Goal: Communication & Community: Answer question/provide support

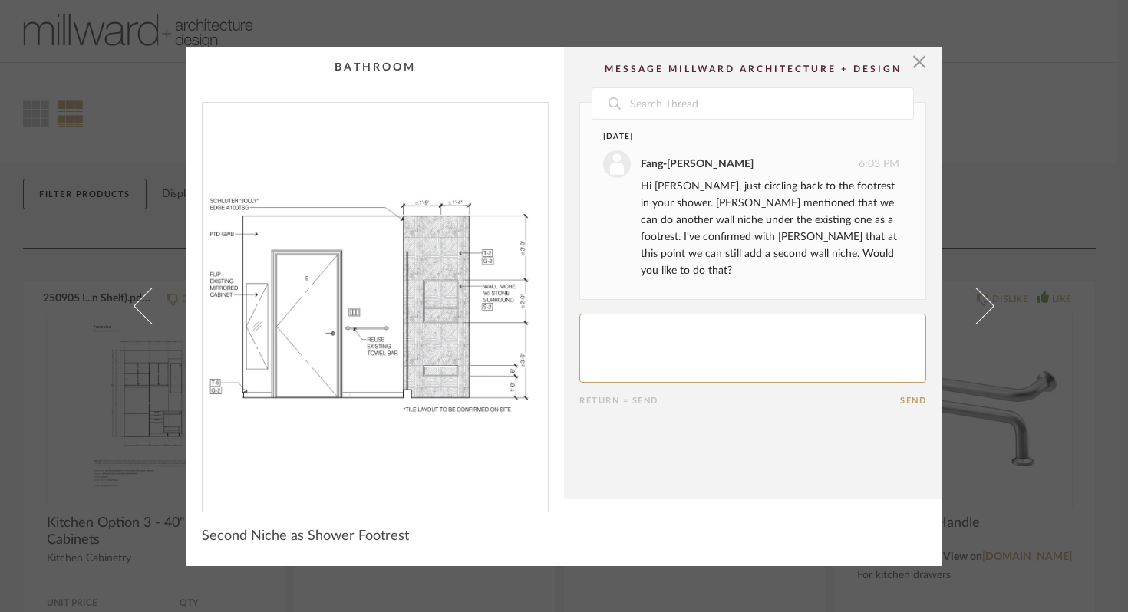
click at [661, 317] on textarea at bounding box center [752, 348] width 347 height 69
type textarea "Yes please! that's a great idea."
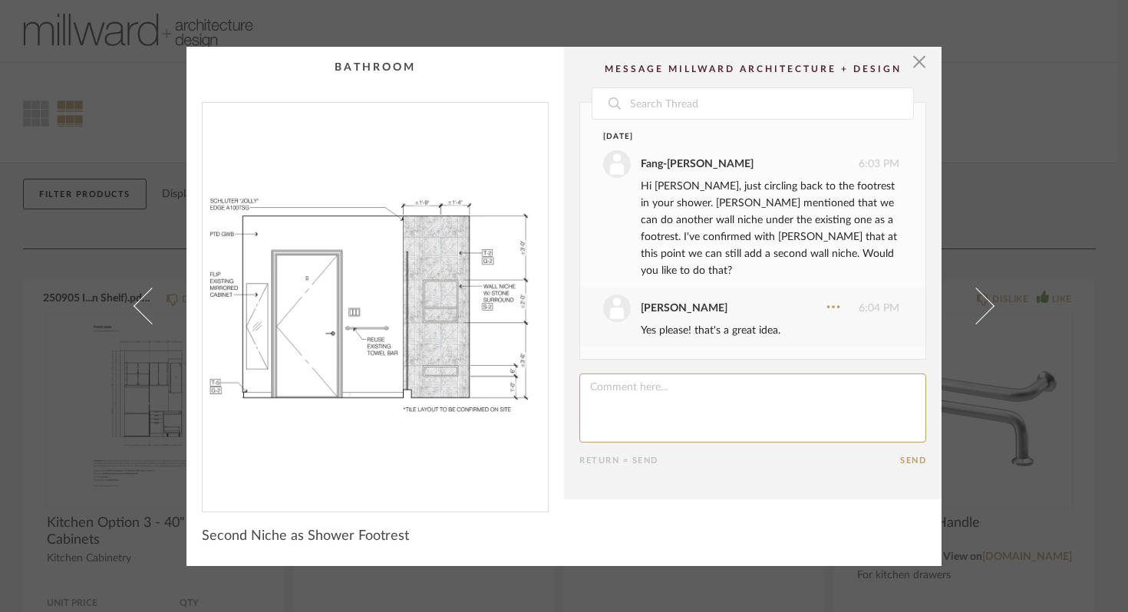
click at [612, 377] on textarea at bounding box center [752, 408] width 347 height 69
type textarea "l"
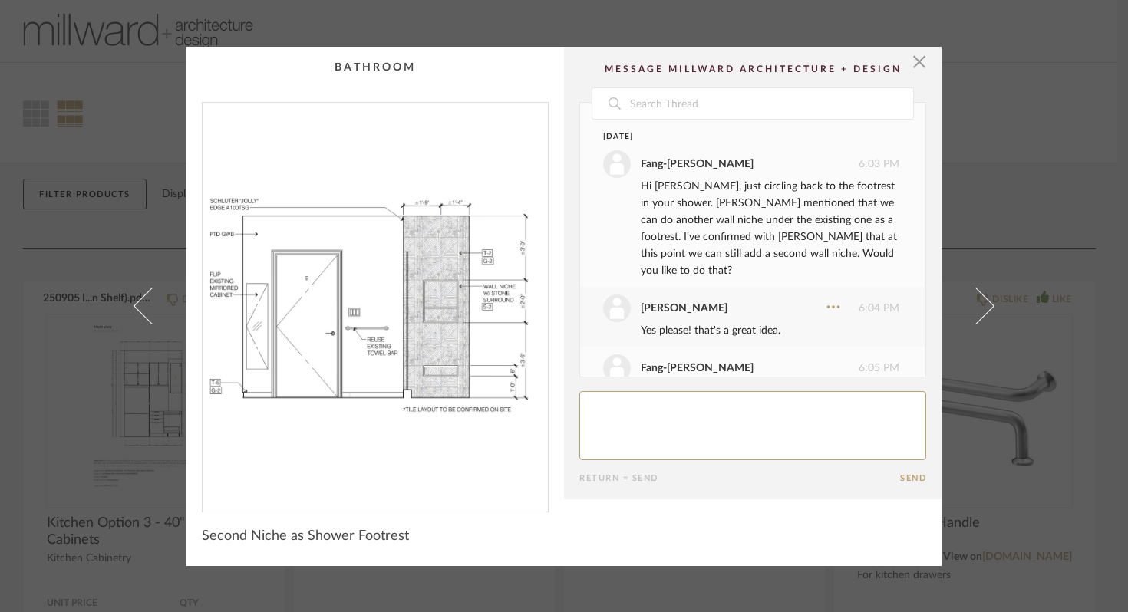
scroll to position [25, 0]
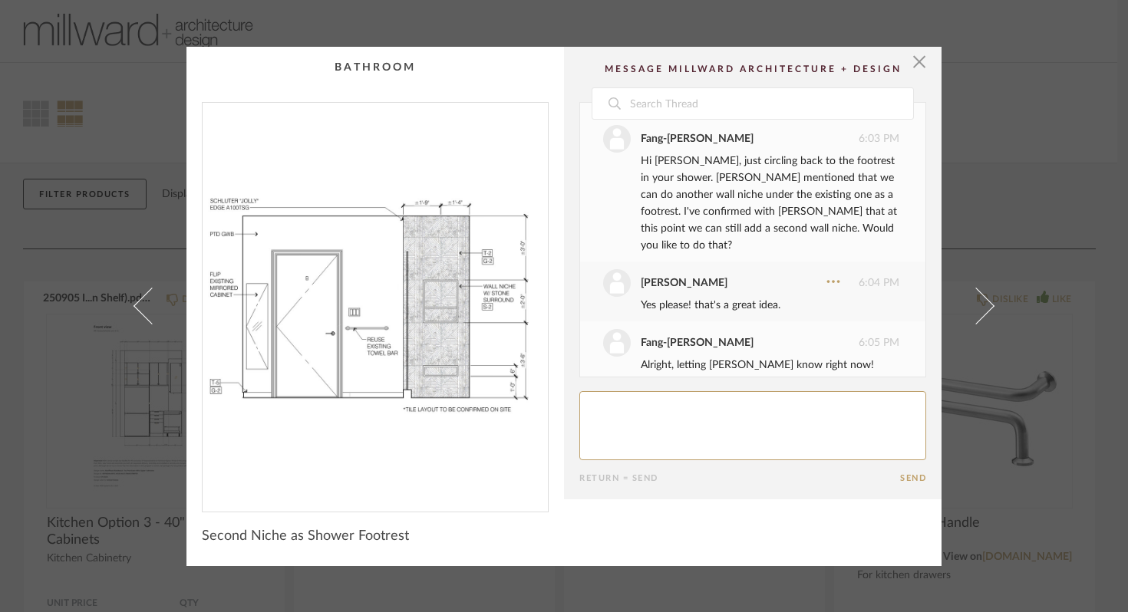
click at [686, 407] on textarea at bounding box center [752, 425] width 347 height 69
type textarea "Also we shouldn't flip the existing cabinet in the bathroom"
drag, startPoint x: 862, startPoint y: 410, endPoint x: 584, endPoint y: 402, distance: 278.6
click at [584, 402] on textarea at bounding box center [752, 425] width 347 height 69
type textarea "Great!"
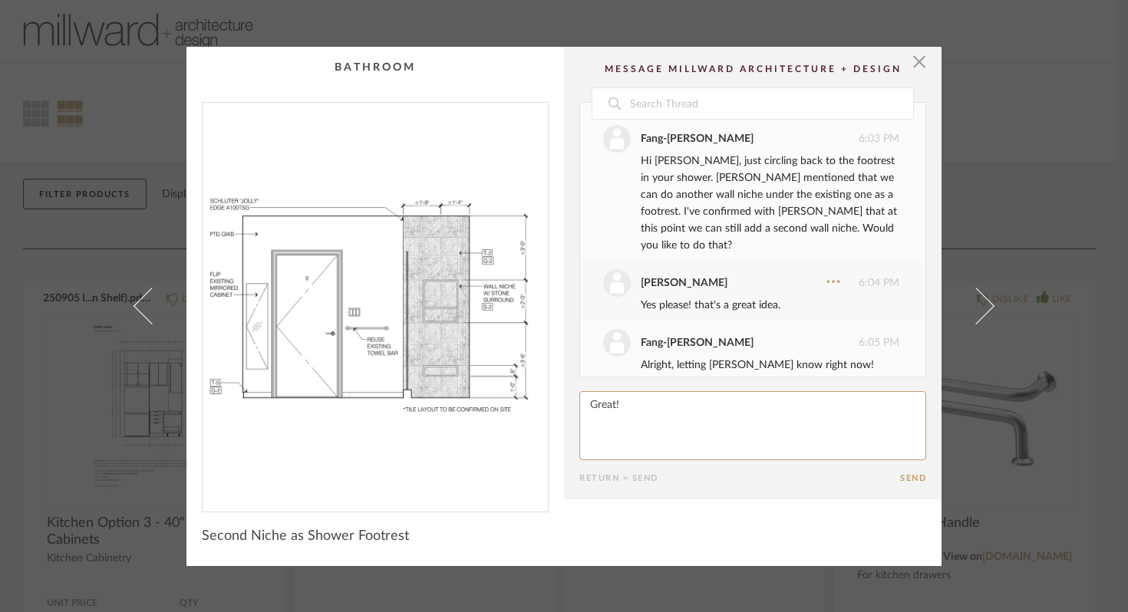
click at [904, 476] on button "Send" at bounding box center [913, 478] width 26 height 10
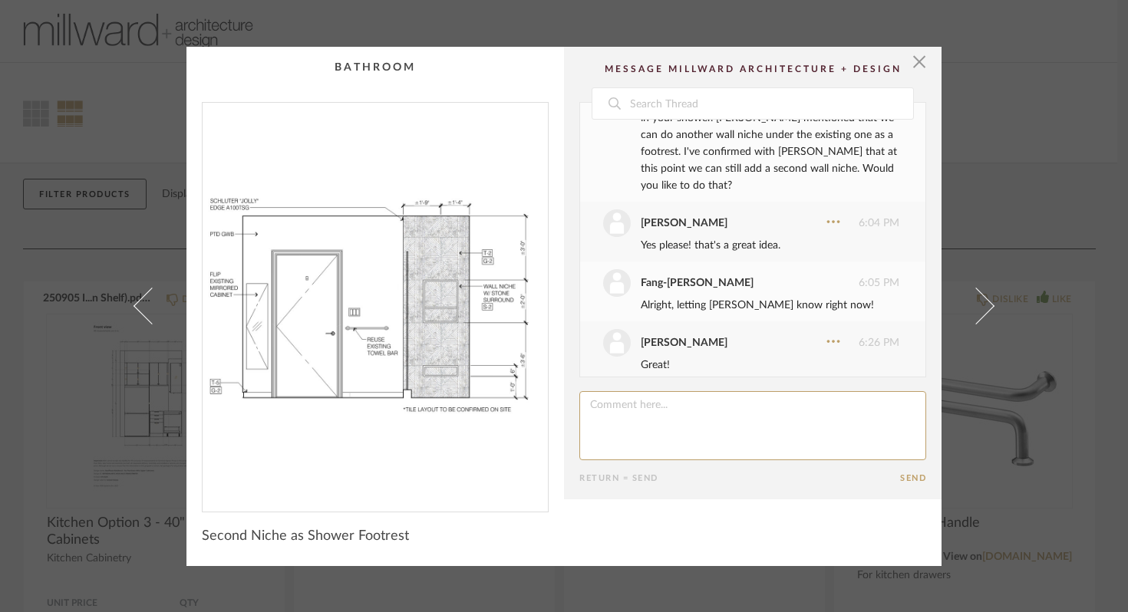
click at [646, 407] on textarea at bounding box center [752, 425] width 347 height 69
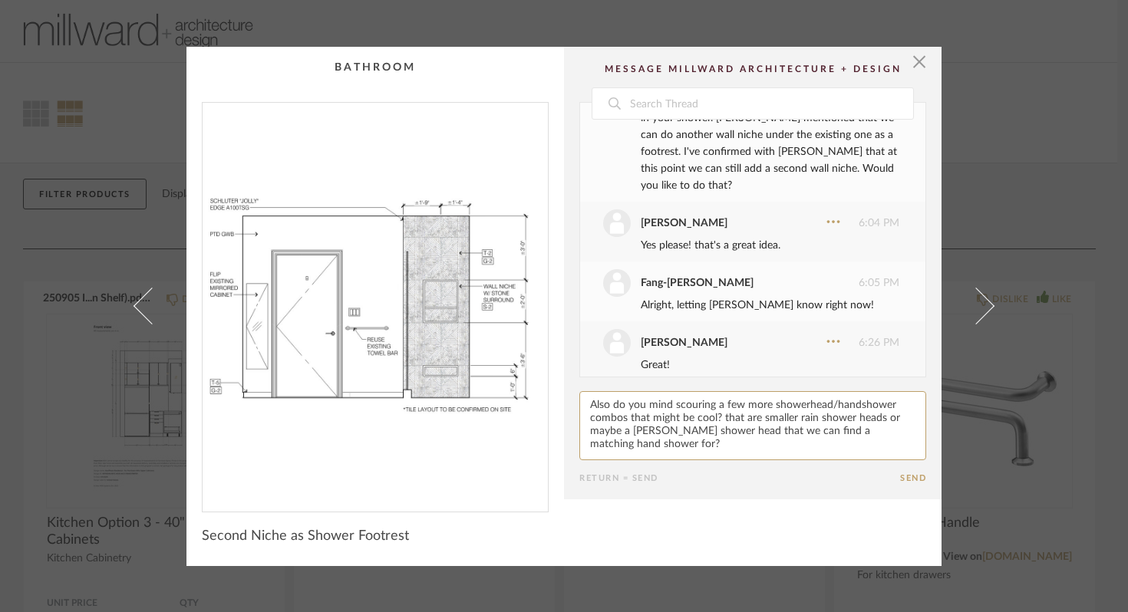
type textarea "Also do you mind scouring a few more showerhead/handshower combos that might be…"
click at [900, 479] on button "Send" at bounding box center [913, 478] width 26 height 10
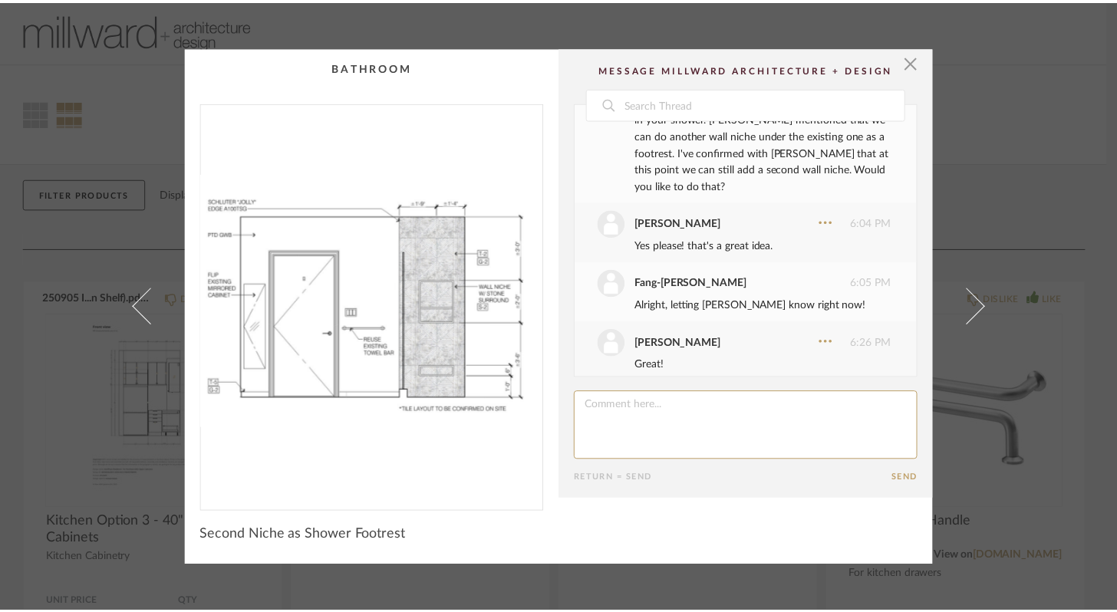
scroll to position [213, 0]
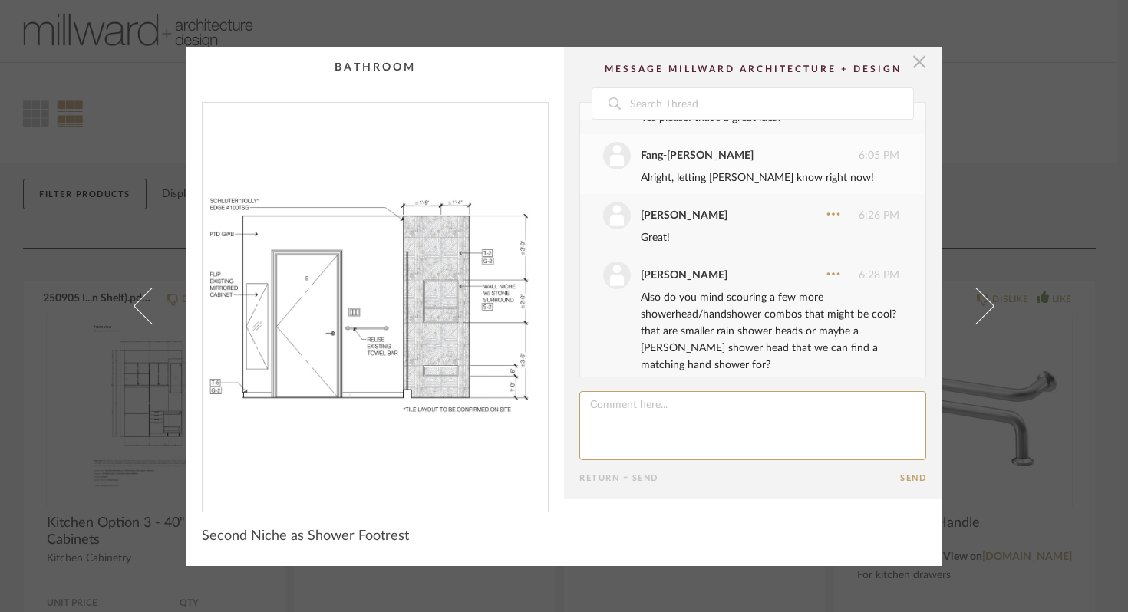
click at [915, 69] on span "button" at bounding box center [919, 62] width 31 height 31
